Goal: Task Accomplishment & Management: Manage account settings

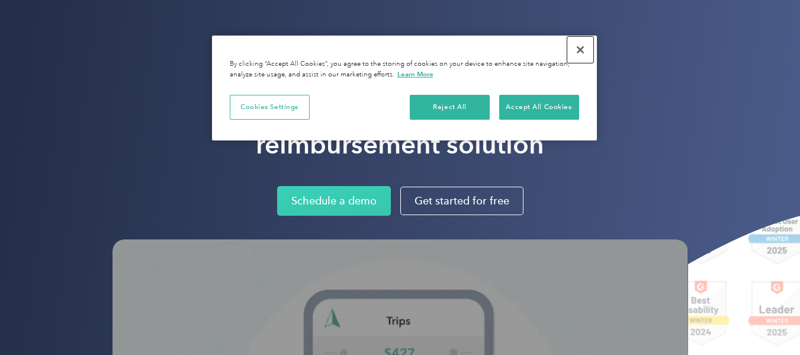
click at [585, 47] on button "Close" at bounding box center [580, 50] width 26 height 26
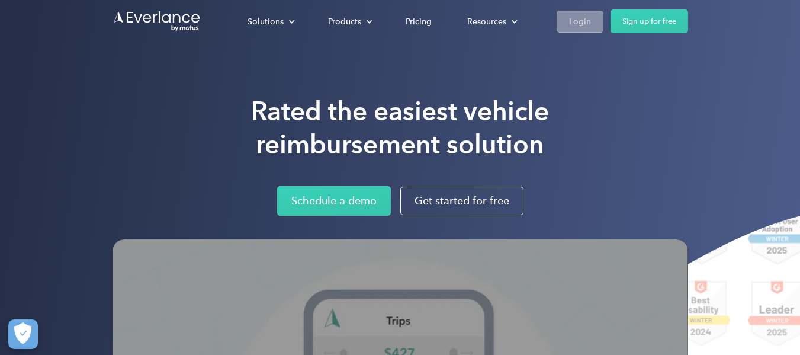
click at [585, 21] on div "Login" at bounding box center [580, 21] width 22 height 15
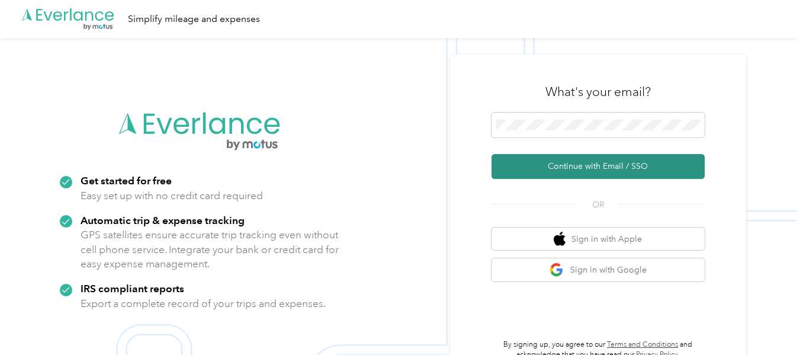
click at [633, 167] on button "Continue with Email / SSO" at bounding box center [598, 166] width 213 height 25
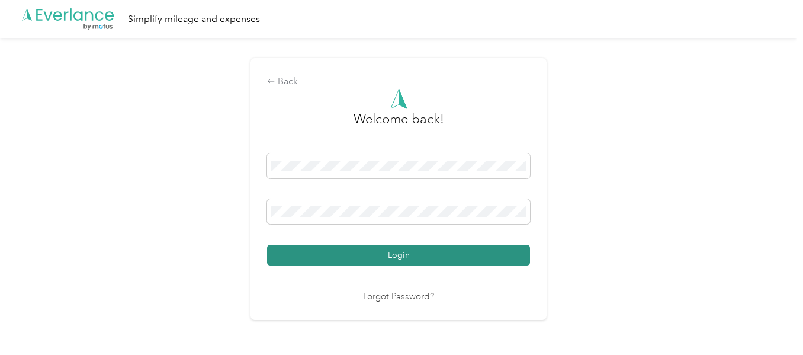
click at [400, 256] on button "Login" at bounding box center [398, 255] width 263 height 21
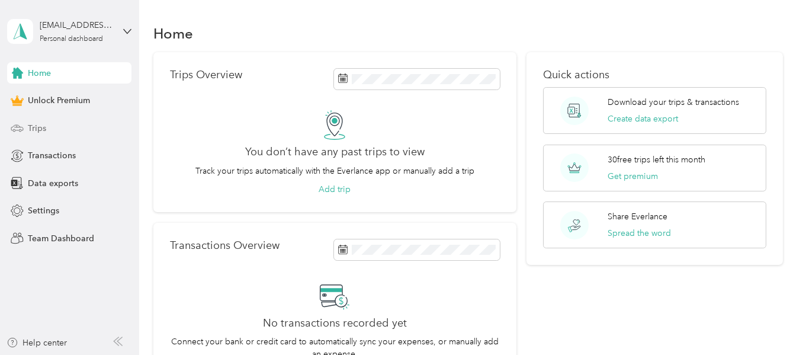
click at [53, 127] on div "Trips" at bounding box center [69, 127] width 124 height 21
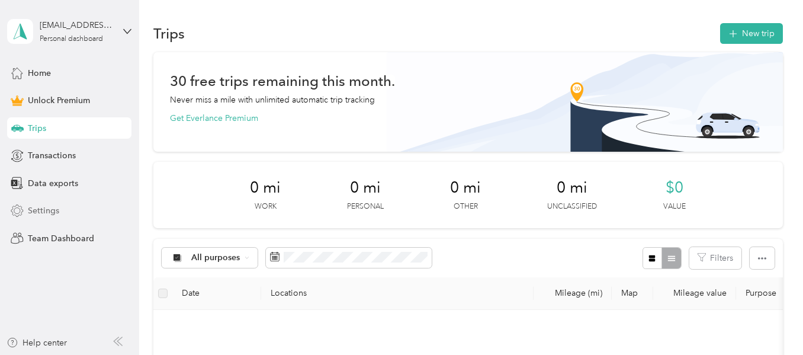
click at [57, 204] on span "Settings" at bounding box center [43, 210] width 31 height 12
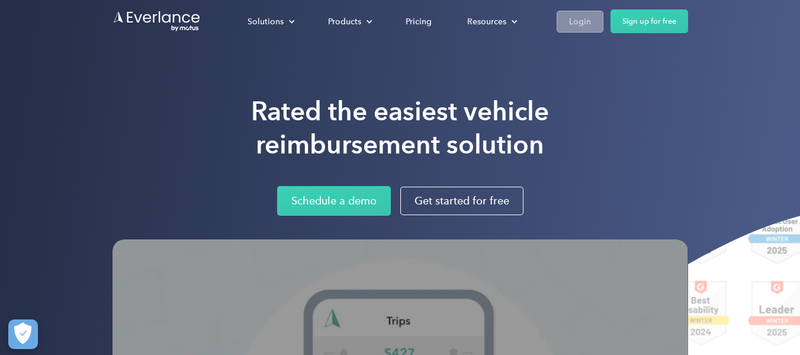
click at [589, 18] on div "Login" at bounding box center [580, 21] width 22 height 15
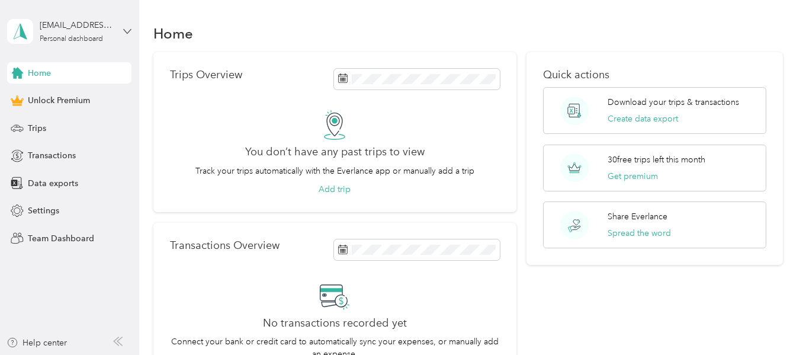
click at [130, 33] on icon at bounding box center [127, 31] width 8 height 8
click at [72, 99] on div "Log out" at bounding box center [132, 90] width 233 height 21
